Goal: Task Accomplishment & Management: Manage account settings

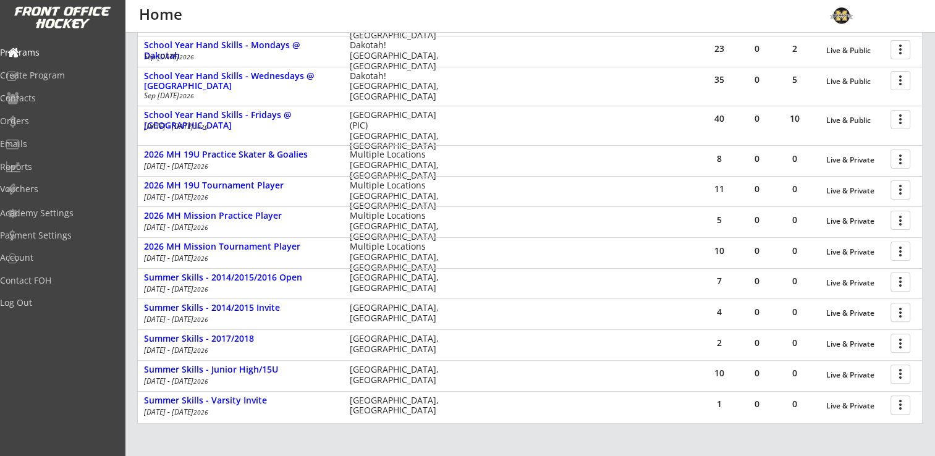
scroll to position [295, 0]
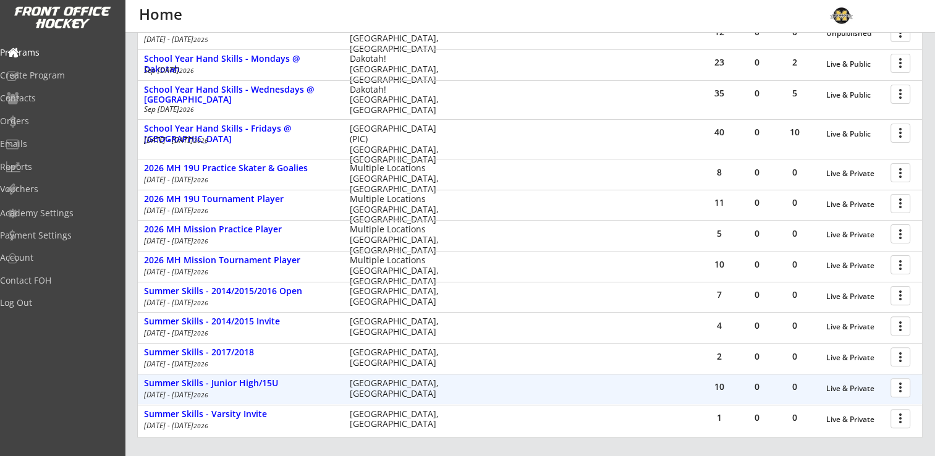
click at [904, 387] on div at bounding box center [903, 387] width 22 height 22
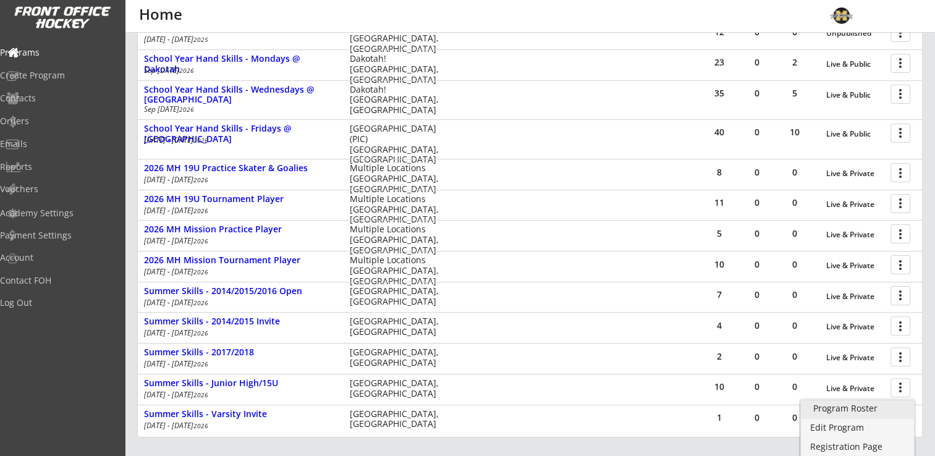
click at [868, 407] on div "Program Roster" at bounding box center [857, 408] width 88 height 9
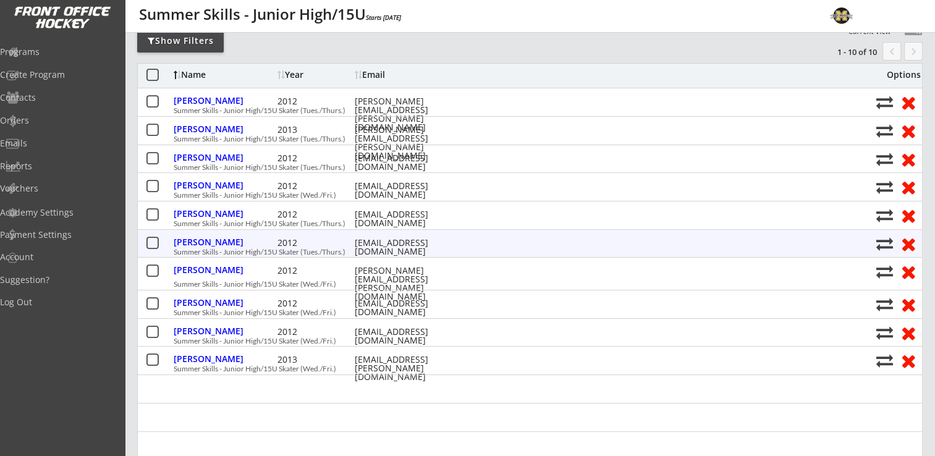
scroll to position [124, 0]
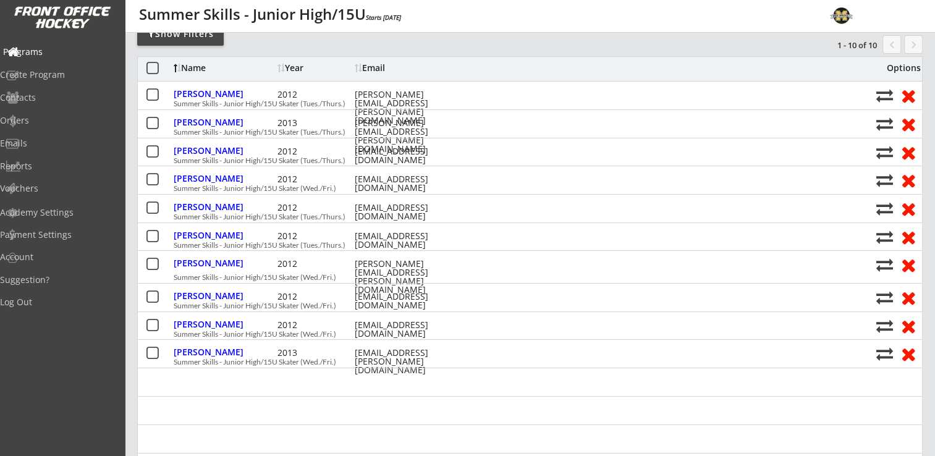
click at [64, 53] on div "Programs" at bounding box center [58, 52] width 111 height 9
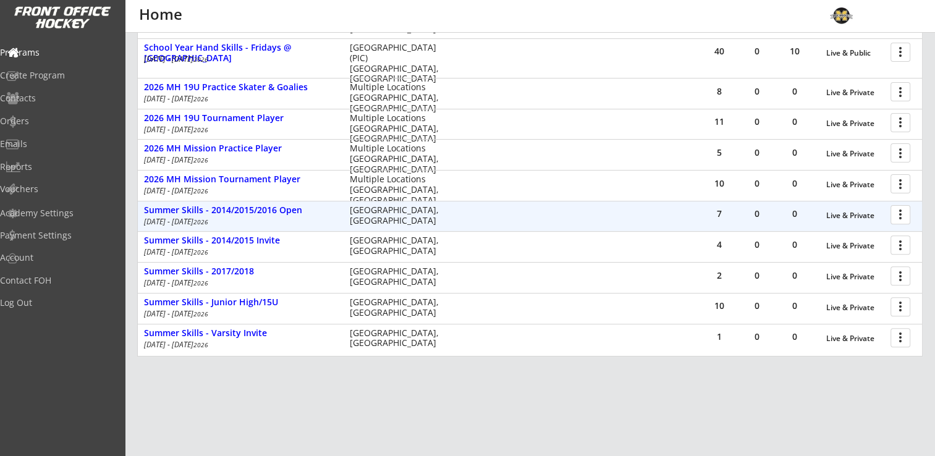
scroll to position [357, 0]
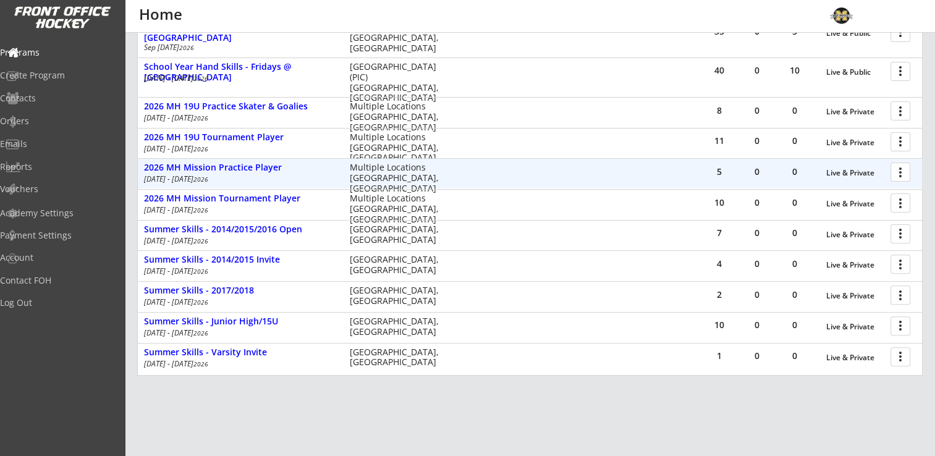
click at [903, 169] on div at bounding box center [903, 172] width 22 height 22
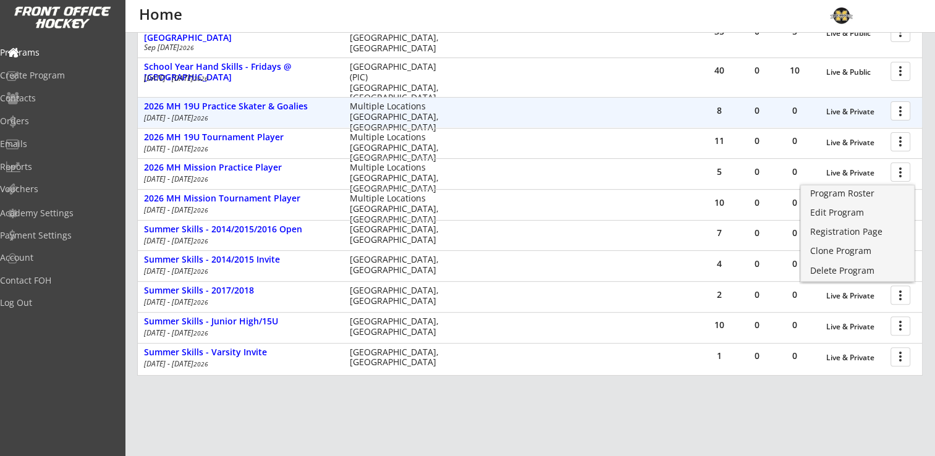
click at [904, 108] on div at bounding box center [903, 111] width 22 height 22
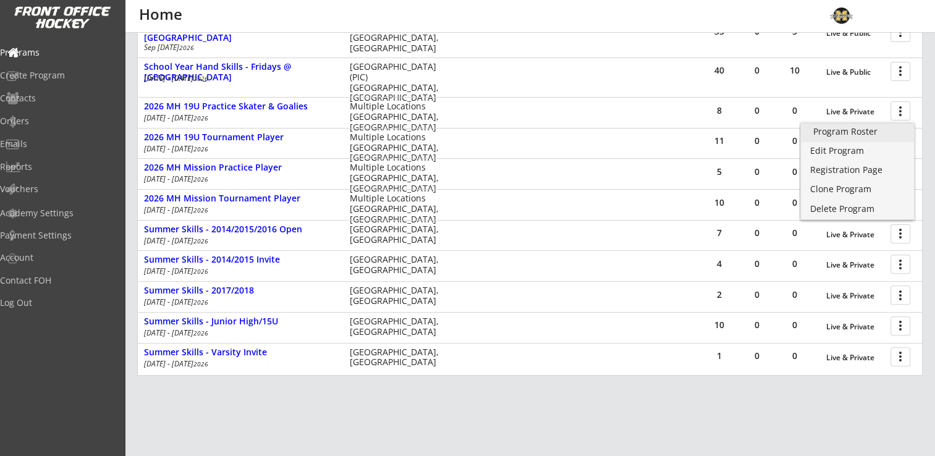
click at [858, 132] on div "Program Roster" at bounding box center [857, 131] width 88 height 9
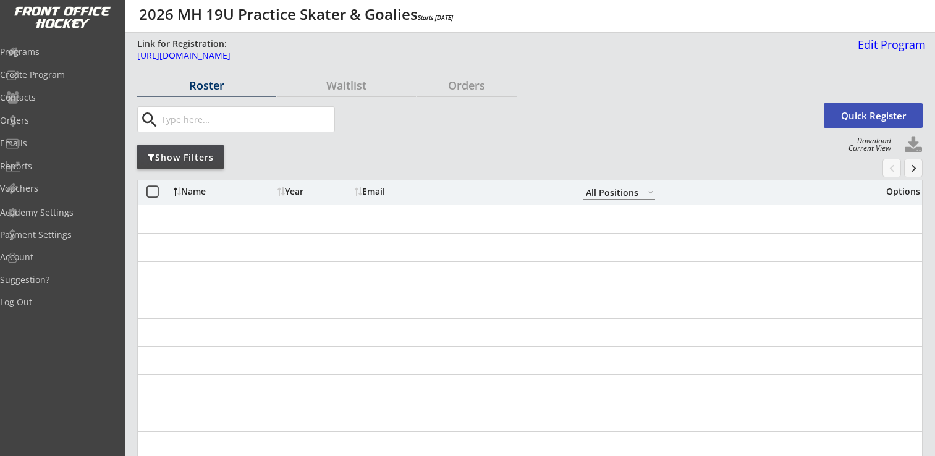
select select ""All Positions""
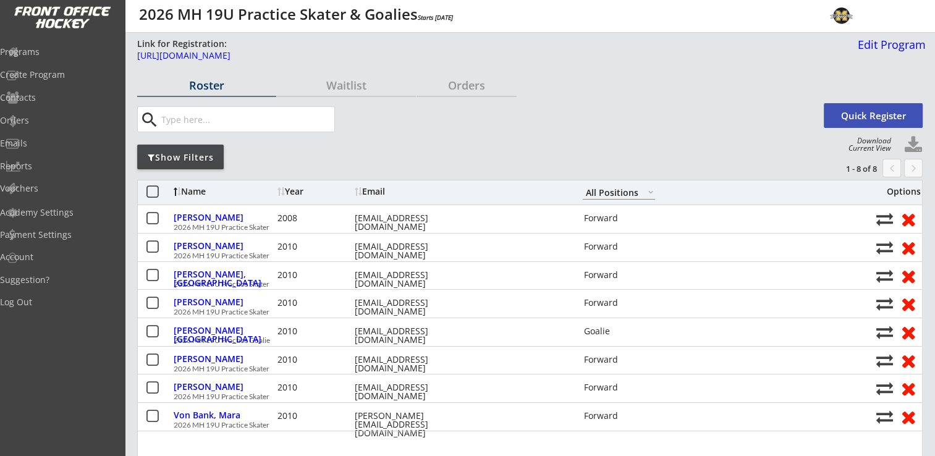
scroll to position [62, 0]
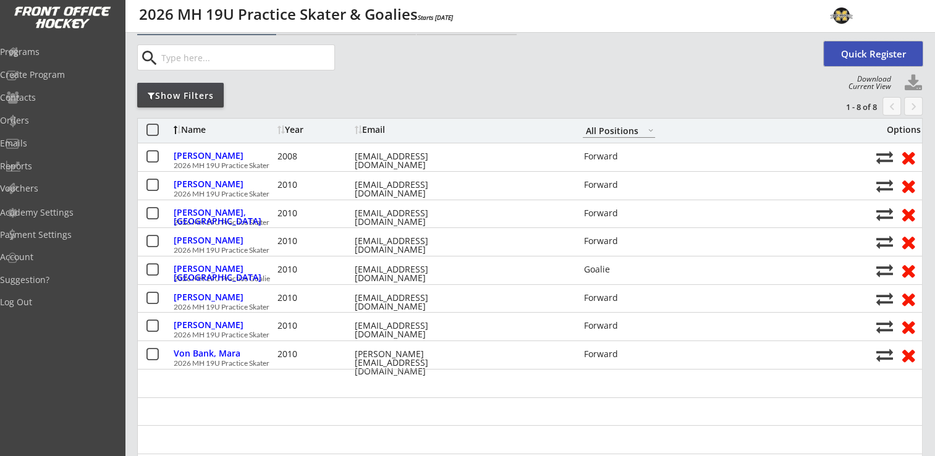
click at [868, 48] on button "Quick Register" at bounding box center [873, 53] width 99 height 25
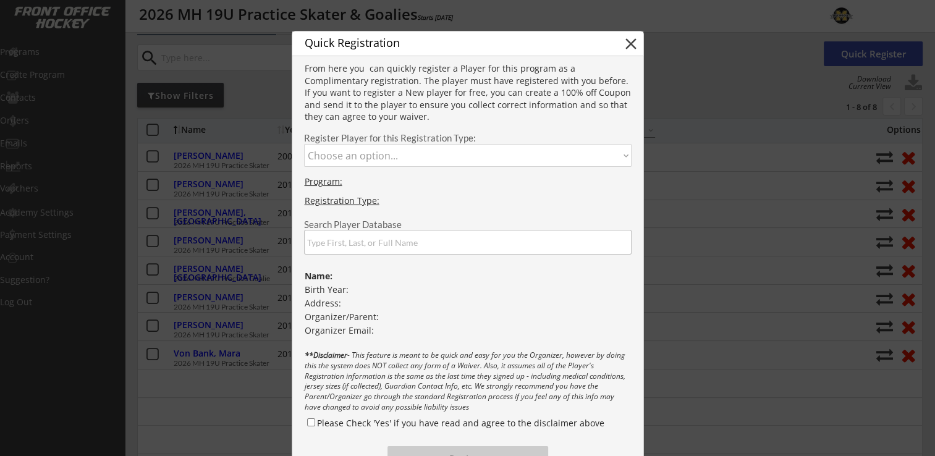
click at [408, 156] on select "Choose an option... 2026 MH 19U Practice Skater 2026 MH 19U Practice Goalie" at bounding box center [468, 155] width 328 height 23
select select ""1348695171700984260__LOOKUP__1755281763543x363938807535632400""
click at [304, 144] on select "Choose an option... 2026 MH 19U Practice Skater 2026 MH 19U Practice Goalie" at bounding box center [468, 155] width 328 height 23
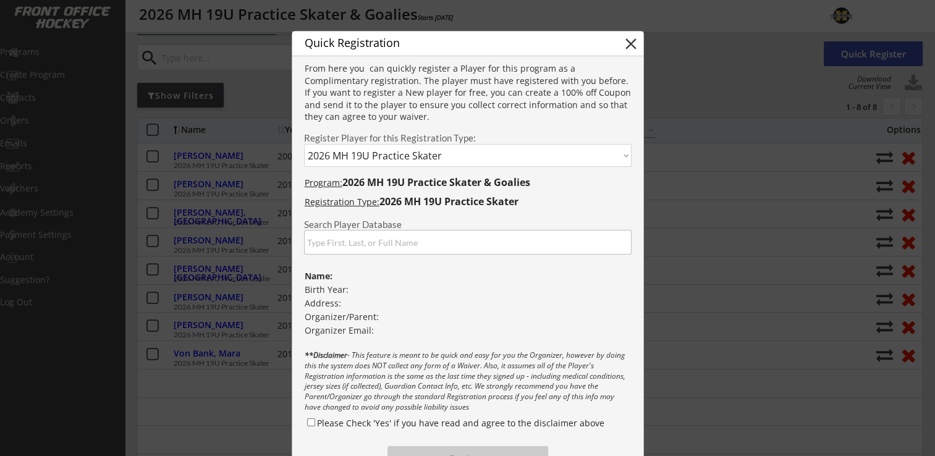
click at [381, 245] on input "input" at bounding box center [468, 242] width 328 height 25
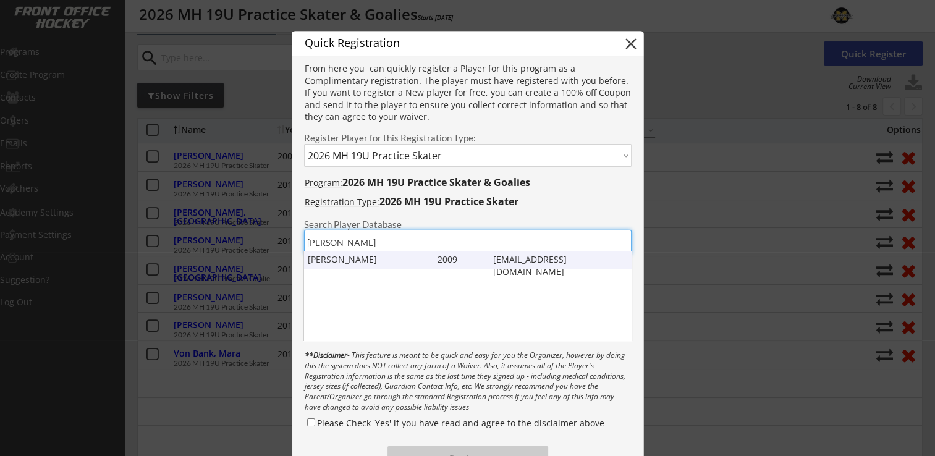
type input "reisdorf"
click at [375, 256] on div "[PERSON_NAME]" at bounding box center [370, 259] width 124 height 12
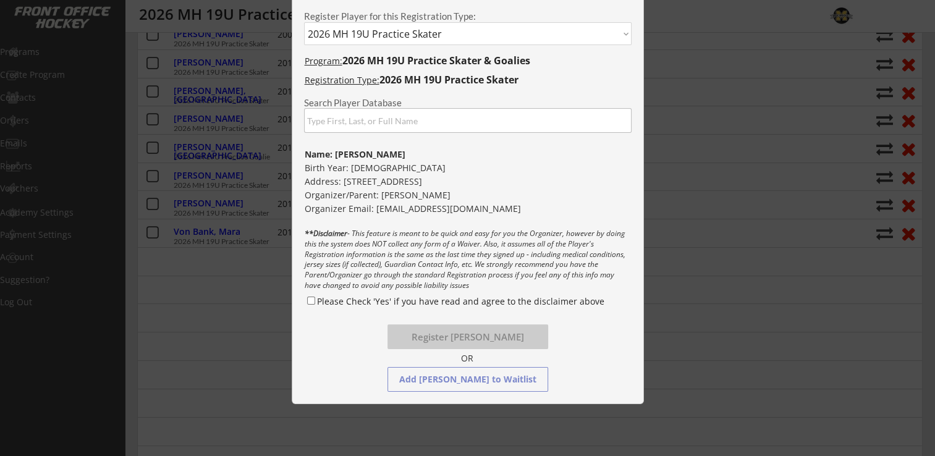
scroll to position [185, 0]
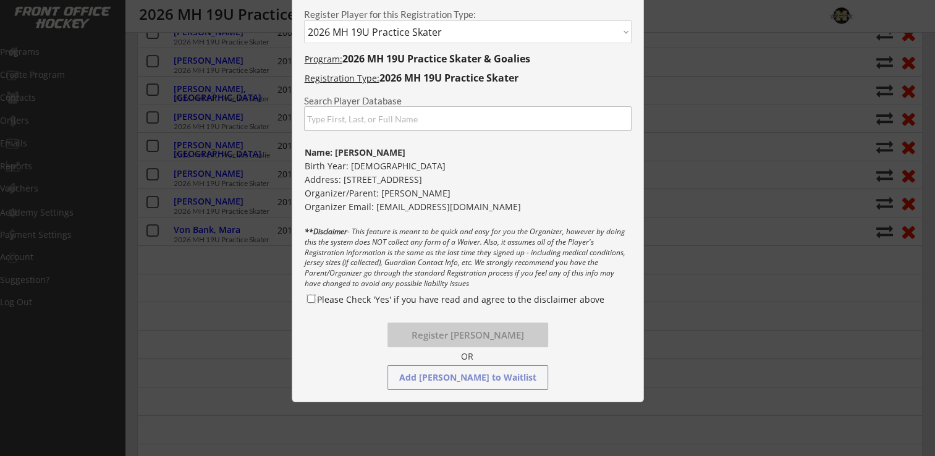
click at [311, 297] on input "Please Check 'Yes' if you have read and agree to the disclaimer above" at bounding box center [311, 299] width 8 height 8
checkbox input "true"
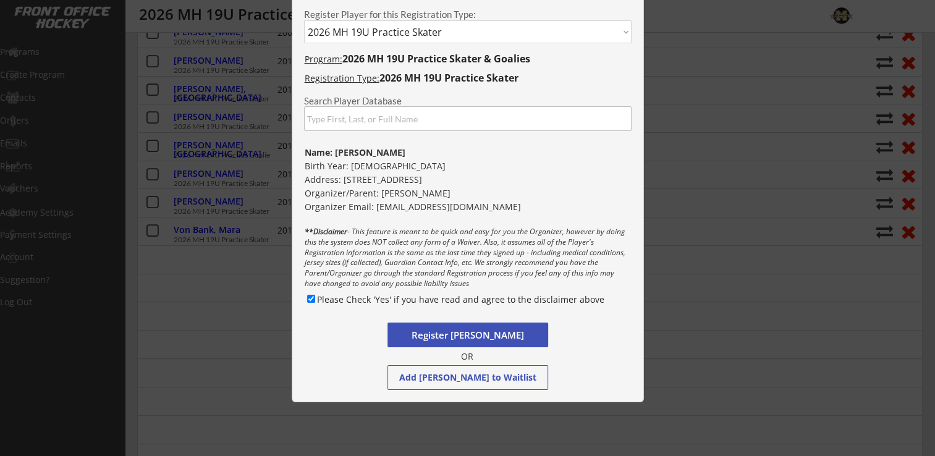
click at [465, 335] on button "Register Katelyn Reisdorf" at bounding box center [468, 335] width 161 height 25
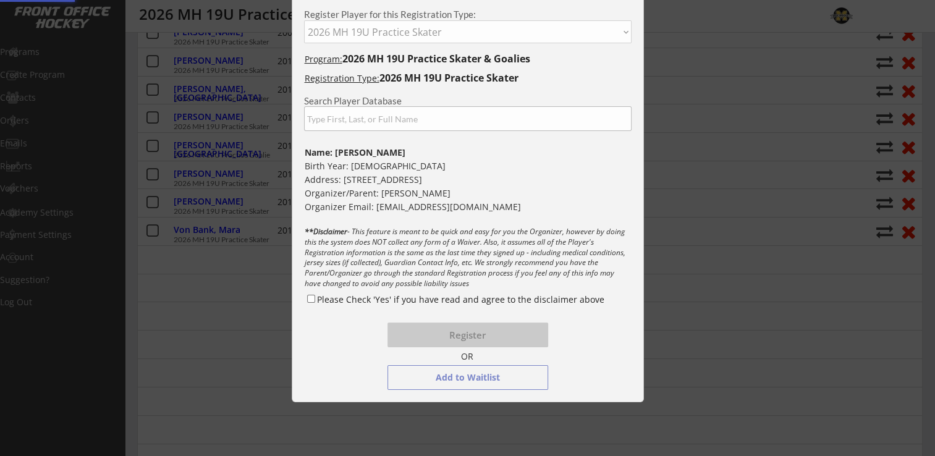
select select ""PLACEHOLDER_1427118222253""
checkbox input "false"
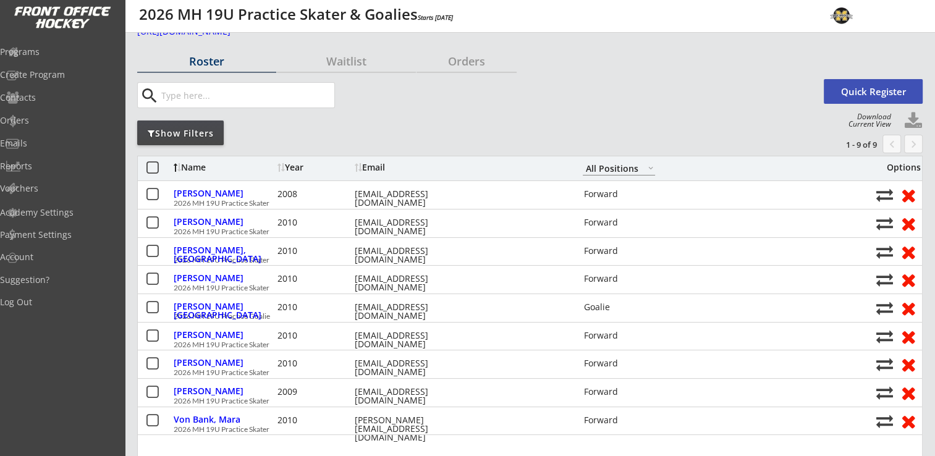
scroll to position [0, 0]
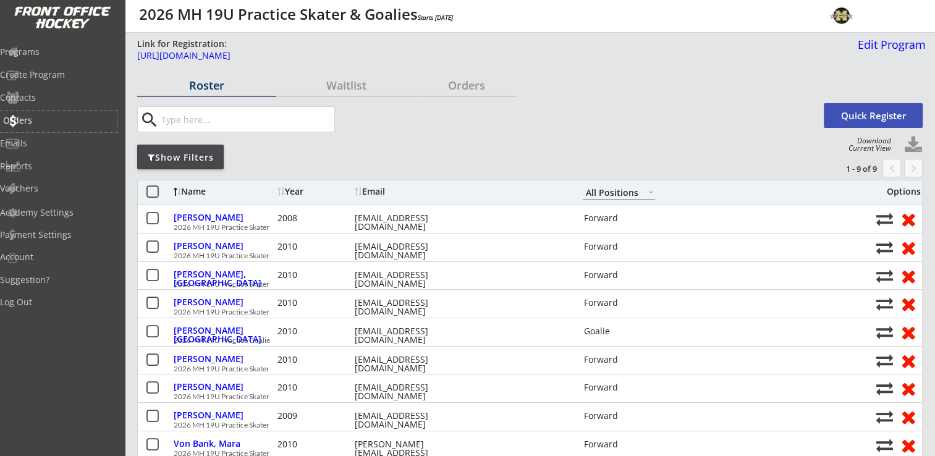
click at [49, 117] on div "Orders" at bounding box center [58, 120] width 111 height 9
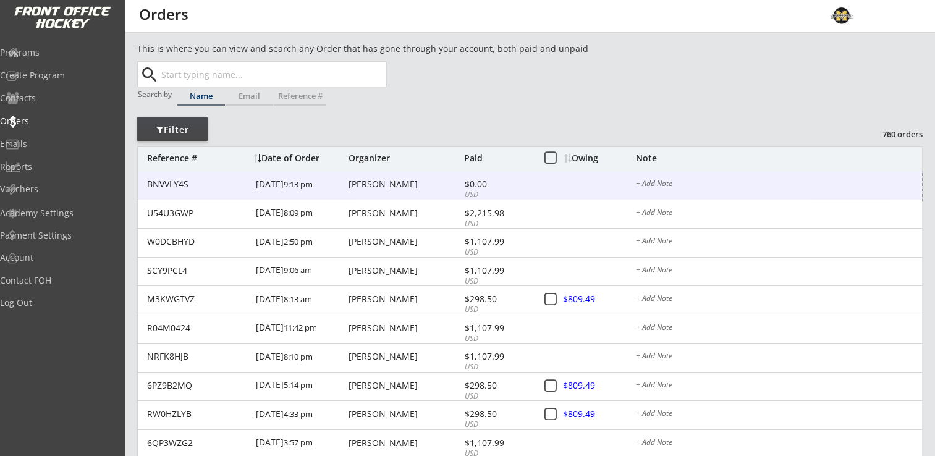
drag, startPoint x: 383, startPoint y: 185, endPoint x: 402, endPoint y: 184, distance: 19.2
click at [383, 184] on div "[PERSON_NAME]" at bounding box center [405, 184] width 112 height 9
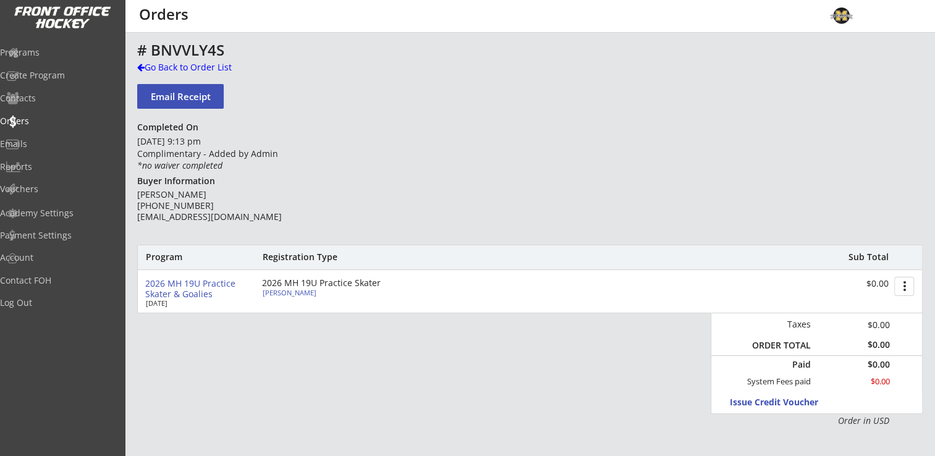
click at [908, 286] on button "more_vert" at bounding box center [904, 286] width 20 height 19
click at [849, 311] on div "Change Owing" at bounding box center [857, 309] width 88 height 9
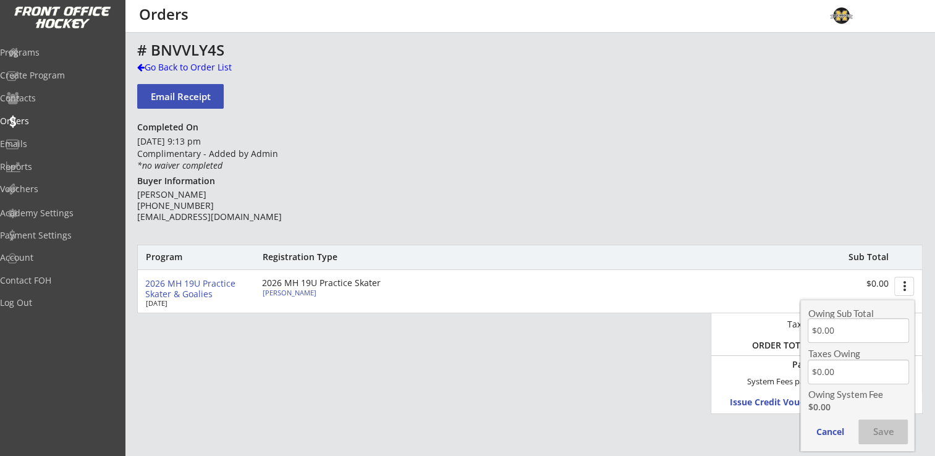
click at [853, 325] on input "input" at bounding box center [858, 330] width 101 height 25
drag, startPoint x: 850, startPoint y: 327, endPoint x: 790, endPoint y: 336, distance: 61.2
click at [790, 336] on body "This is where you can view and search any Order that has gone through your acco…" at bounding box center [467, 228] width 935 height 456
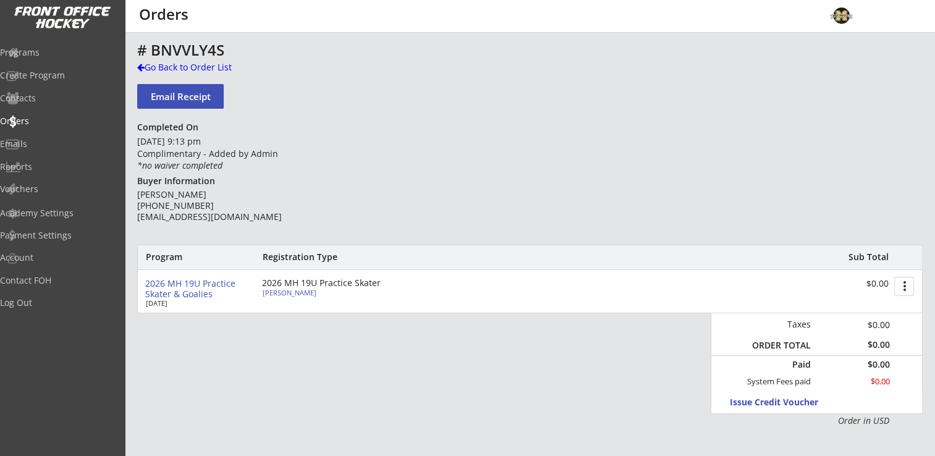
click at [907, 294] on button "more_vert" at bounding box center [904, 286] width 20 height 19
click at [871, 311] on div "Change Owing" at bounding box center [857, 309] width 88 height 9
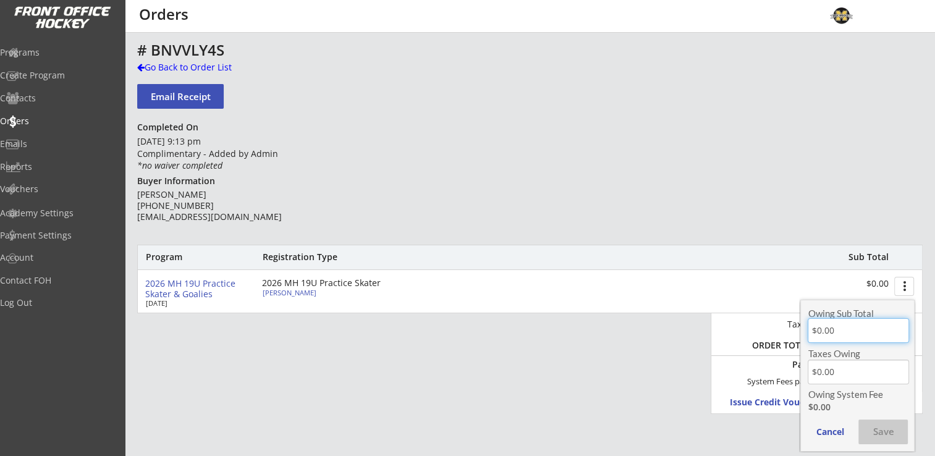
click at [852, 330] on input "input" at bounding box center [858, 330] width 101 height 25
click at [851, 330] on input "input" at bounding box center [858, 330] width 101 height 25
type input "$2,000.00"
click at [638, 409] on div "Program Registration Type Sub Total 2026 MH 19U Practice Skater & Goalies [DATE…" at bounding box center [530, 336] width 786 height 183
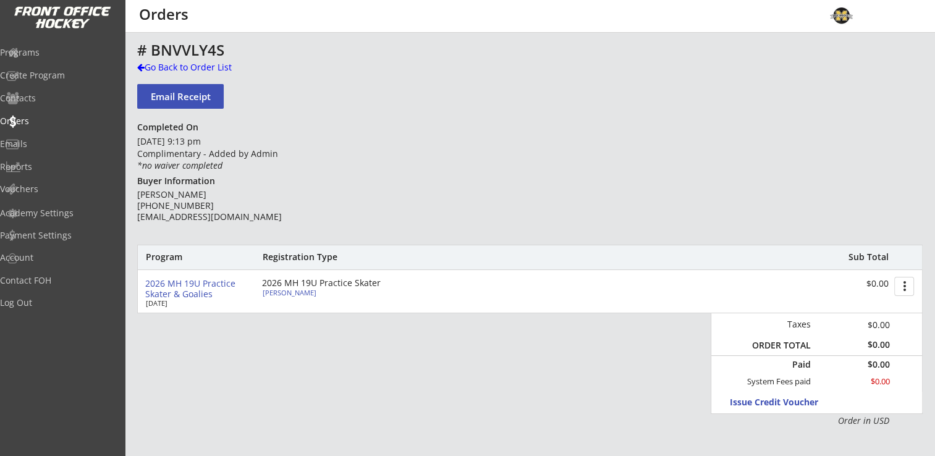
click at [898, 282] on button "more_vert" at bounding box center [904, 286] width 20 height 19
click at [875, 308] on div "Change Owing" at bounding box center [857, 309] width 88 height 9
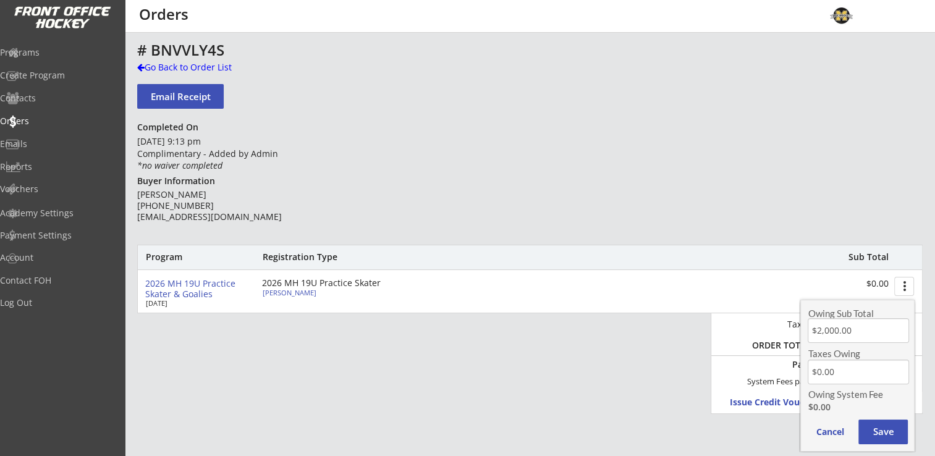
click at [883, 444] on div "Owing Sub Total Taxes Owing Owing System Fee $0.00 Cancel Save" at bounding box center [857, 376] width 114 height 152
click at [883, 436] on button "Save" at bounding box center [882, 432] width 49 height 25
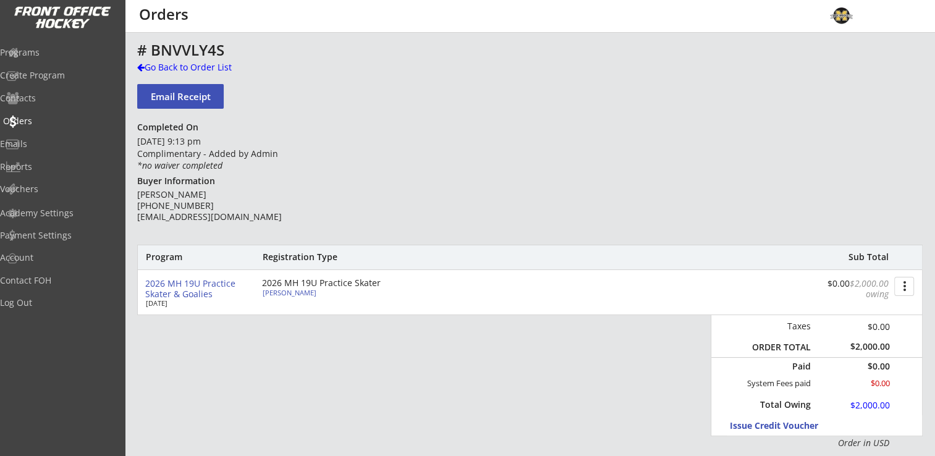
click at [40, 125] on div "Orders" at bounding box center [58, 121] width 111 height 9
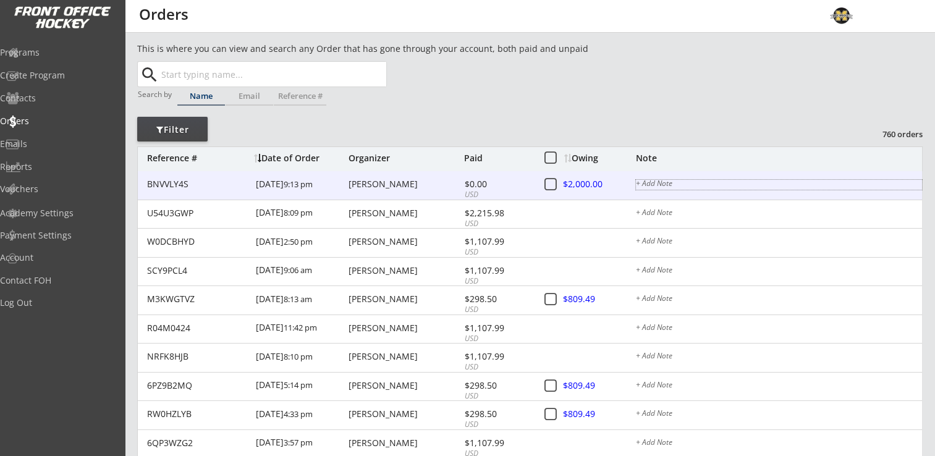
click at [663, 180] on div "+ Add Note" at bounding box center [779, 185] width 286 height 10
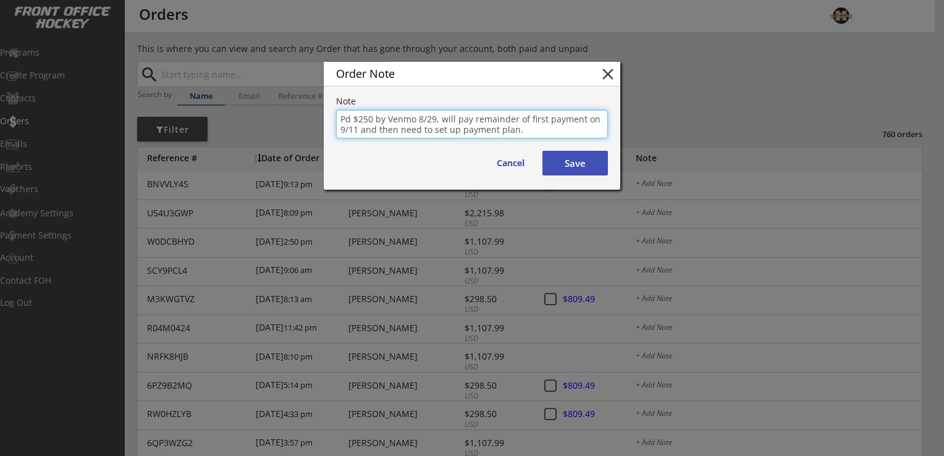
type textarea "Pd $250 by Venmo 8/29, will pay remainder of first payment on 9/11 and then nee…"
click at [578, 166] on button "Save" at bounding box center [576, 163] width 66 height 25
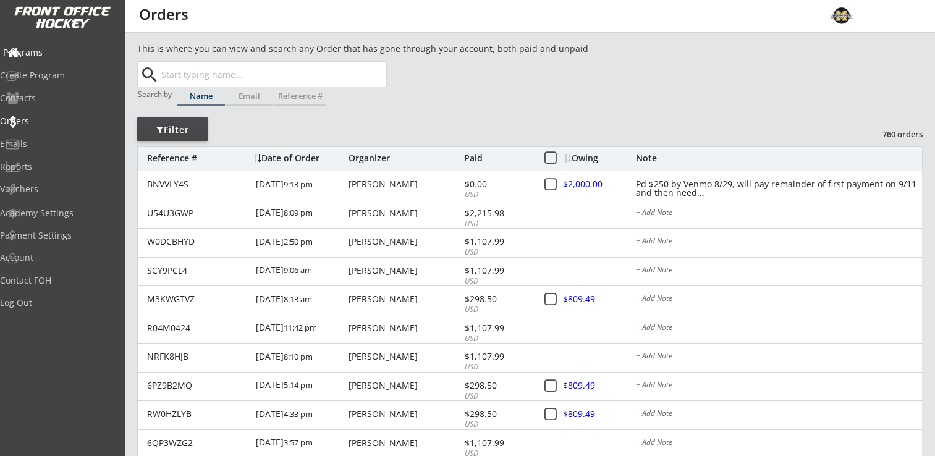
click at [49, 52] on div "Programs" at bounding box center [58, 52] width 111 height 9
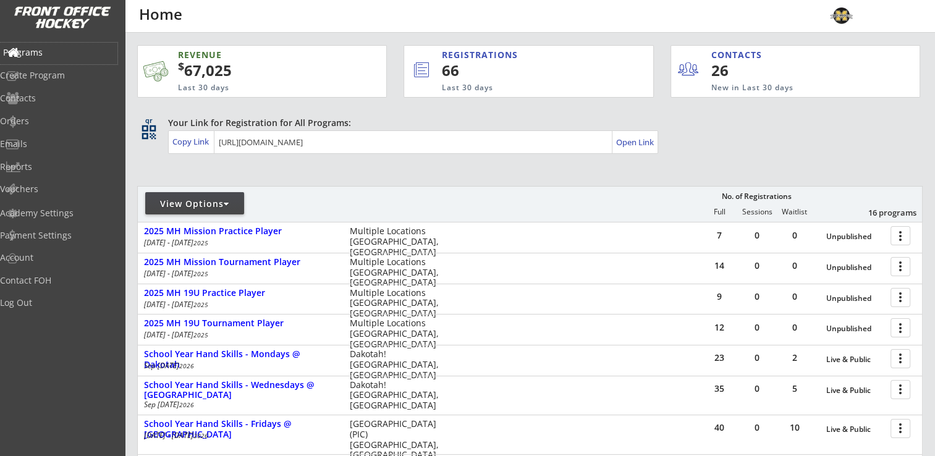
click at [66, 53] on div "Programs" at bounding box center [58, 52] width 111 height 9
